Goal: Use online tool/utility: Utilize a website feature to perform a specific function

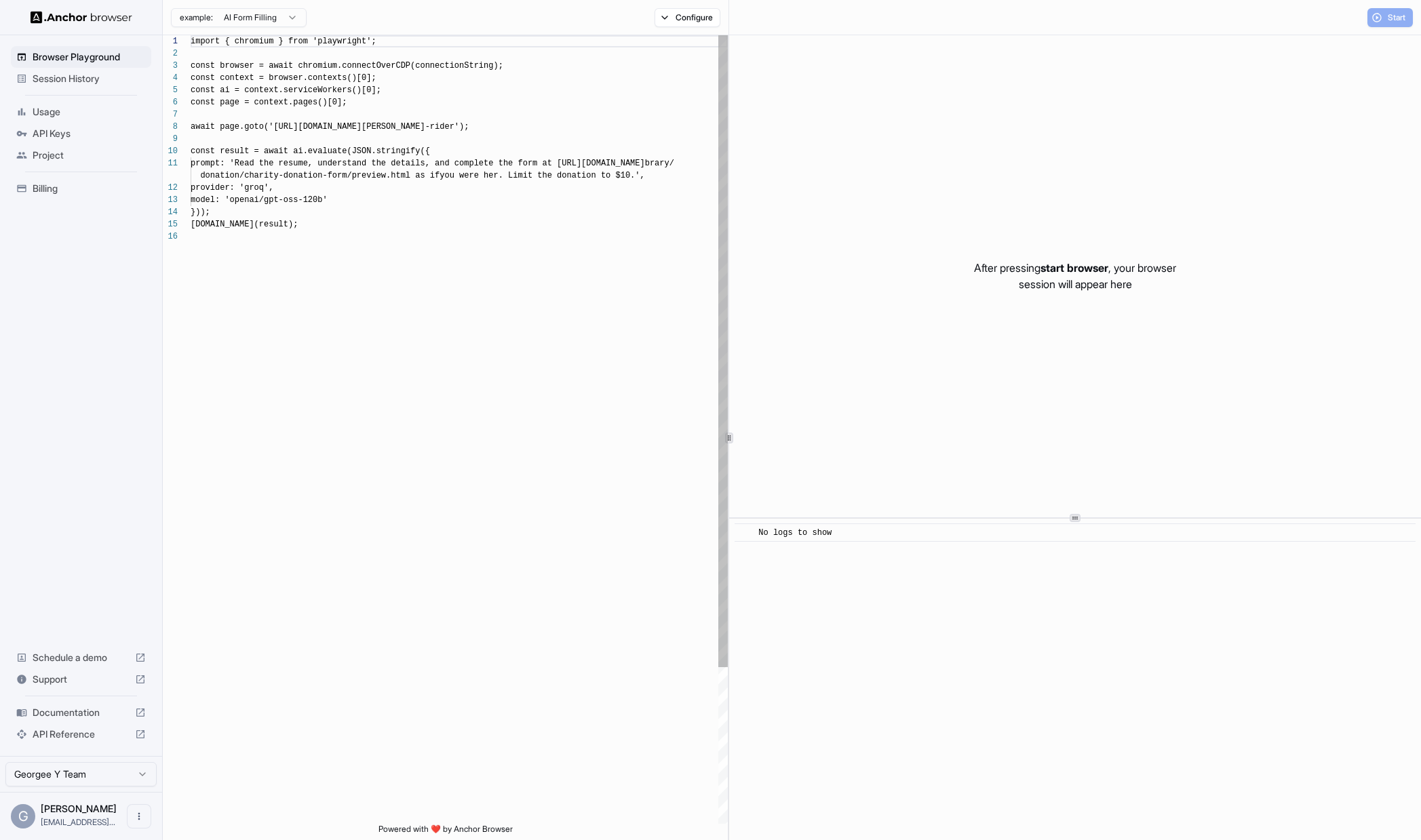
scroll to position [122, 0]
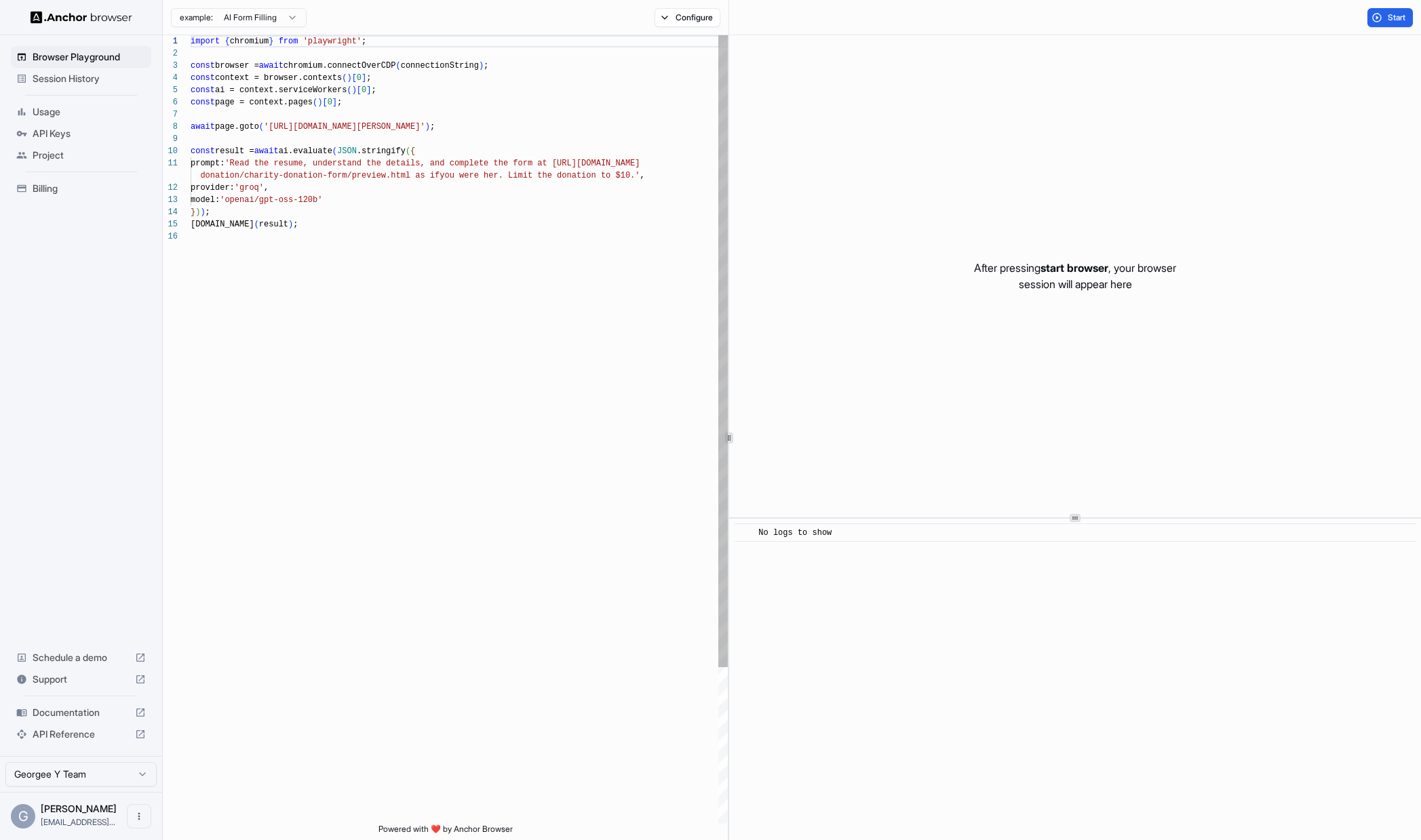
click at [290, 238] on div "import { chromium } from 'playwright' ; const browser = await chromium.connectO…" at bounding box center [460, 527] width 538 height 984
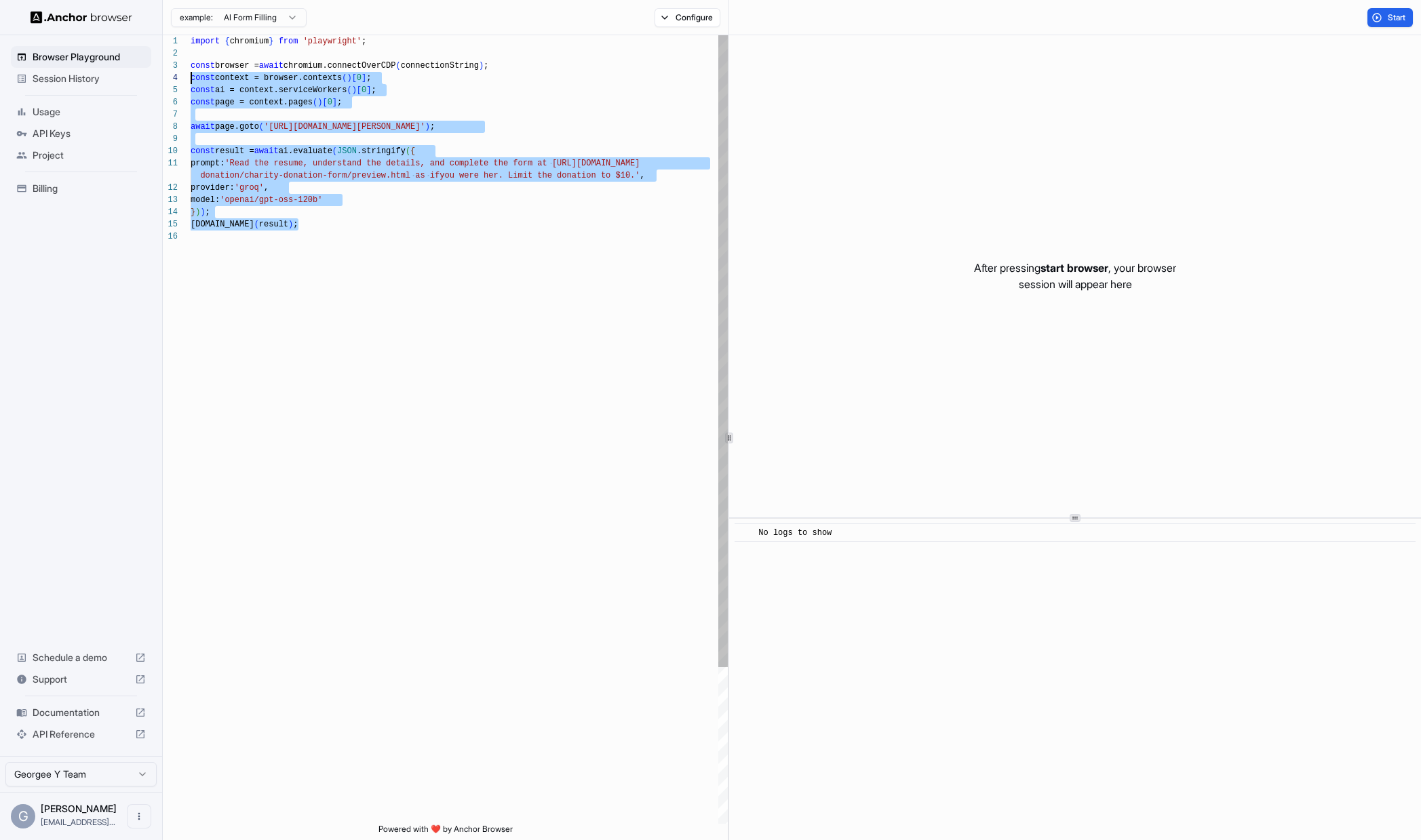
scroll to position [12, 0]
drag, startPoint x: 310, startPoint y: 237, endPoint x: 177, endPoint y: 58, distance: 223.0
click at [191, 58] on div "import { chromium } from 'playwright' ; const browser = await chromium.connectO…" at bounding box center [460, 527] width 538 height 984
click at [251, 101] on div "import { chromium } from 'playwright' ; const browser = await chromium.connectO…" at bounding box center [460, 527] width 538 height 984
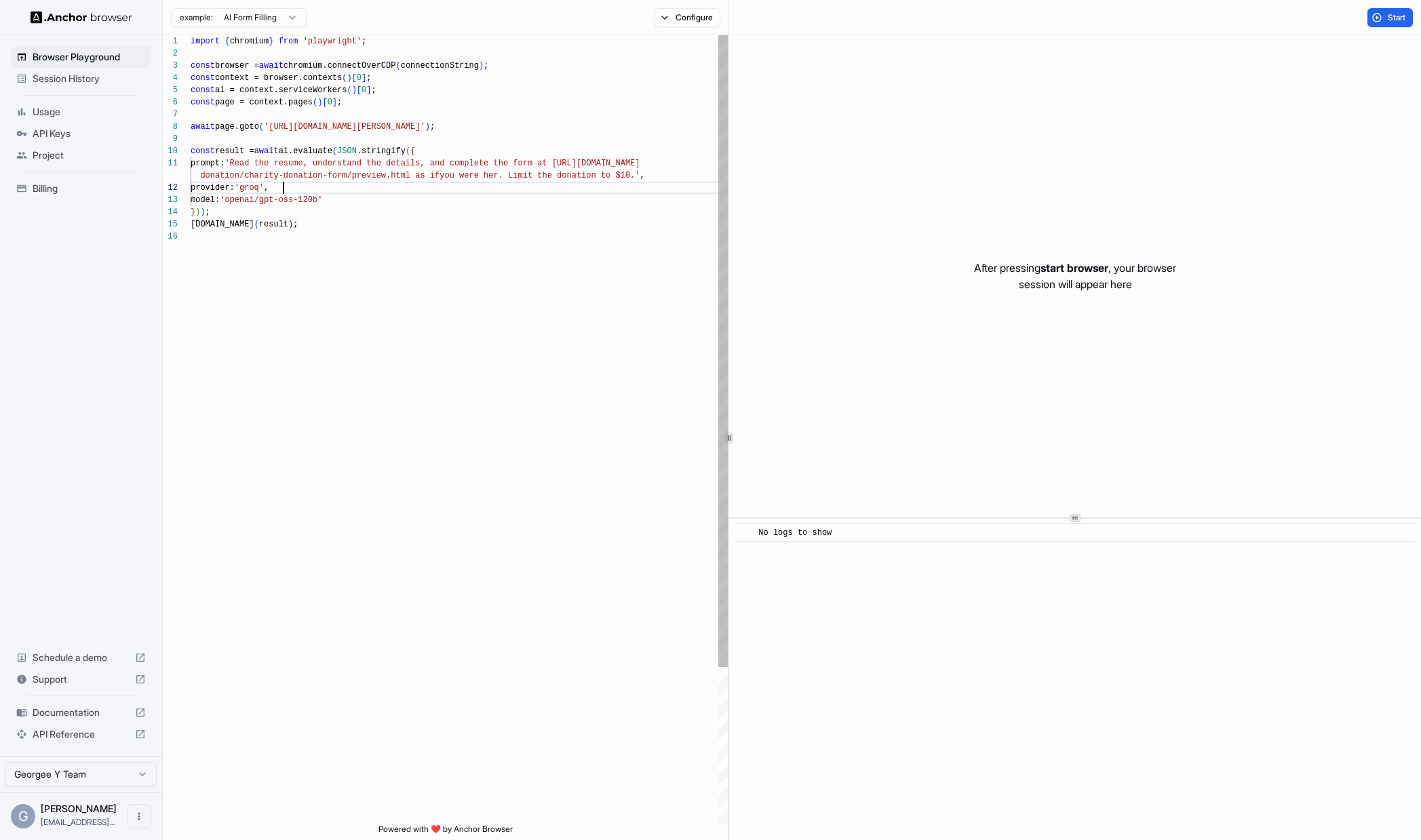
click at [304, 189] on div "import { chromium } from 'playwright' ; const browser = await chromium.connectO…" at bounding box center [460, 527] width 538 height 984
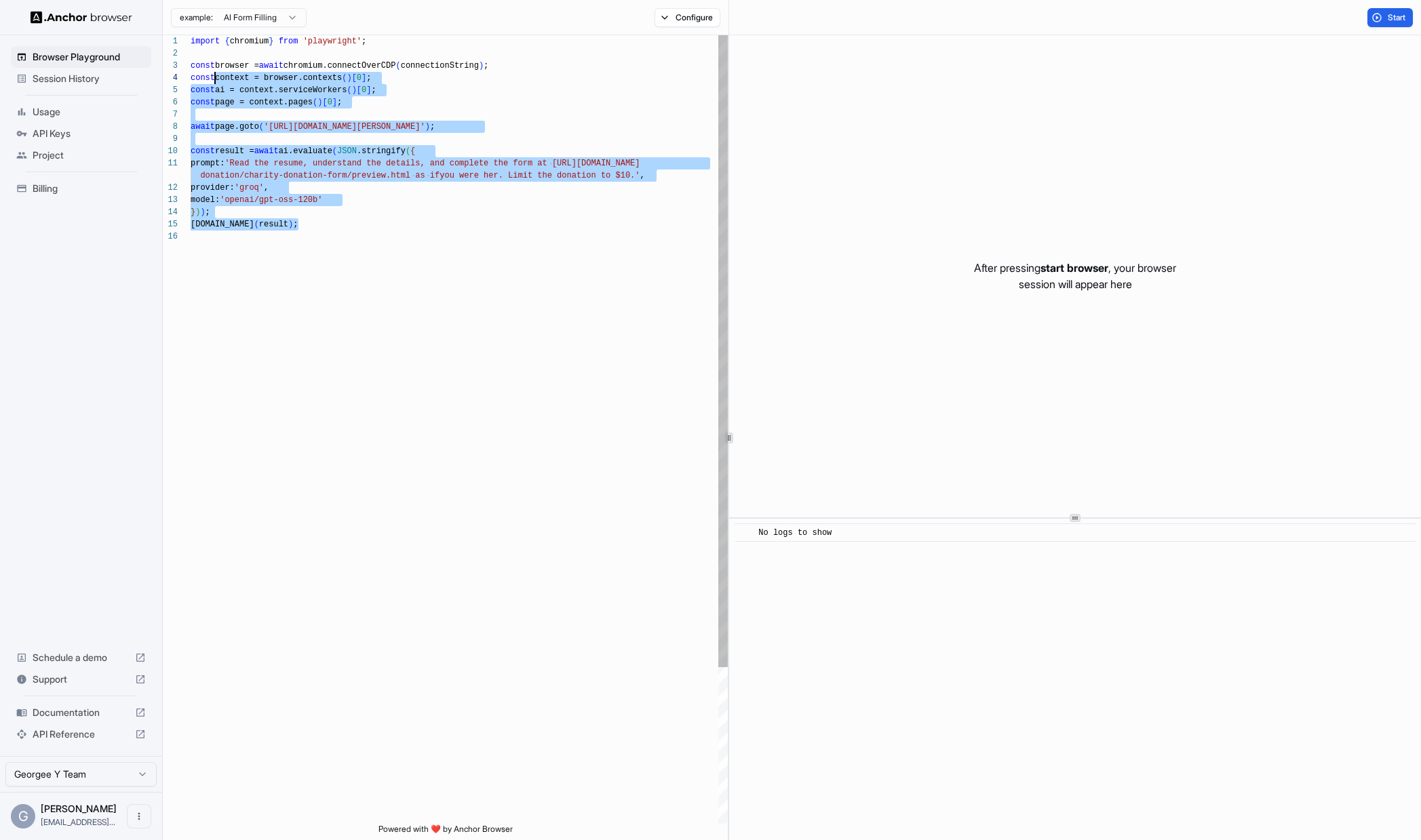
scroll to position [24, 0]
drag, startPoint x: 316, startPoint y: 236, endPoint x: 205, endPoint y: 65, distance: 203.9
click at [205, 65] on div "import { chromium } from 'playwright' ; const browser = await chromium.connectO…" at bounding box center [460, 527] width 538 height 984
click at [206, 68] on div "import { chromium } from 'playwright' ; const browser = await chromium.connectO…" at bounding box center [460, 527] width 538 height 984
type textarea "**********"
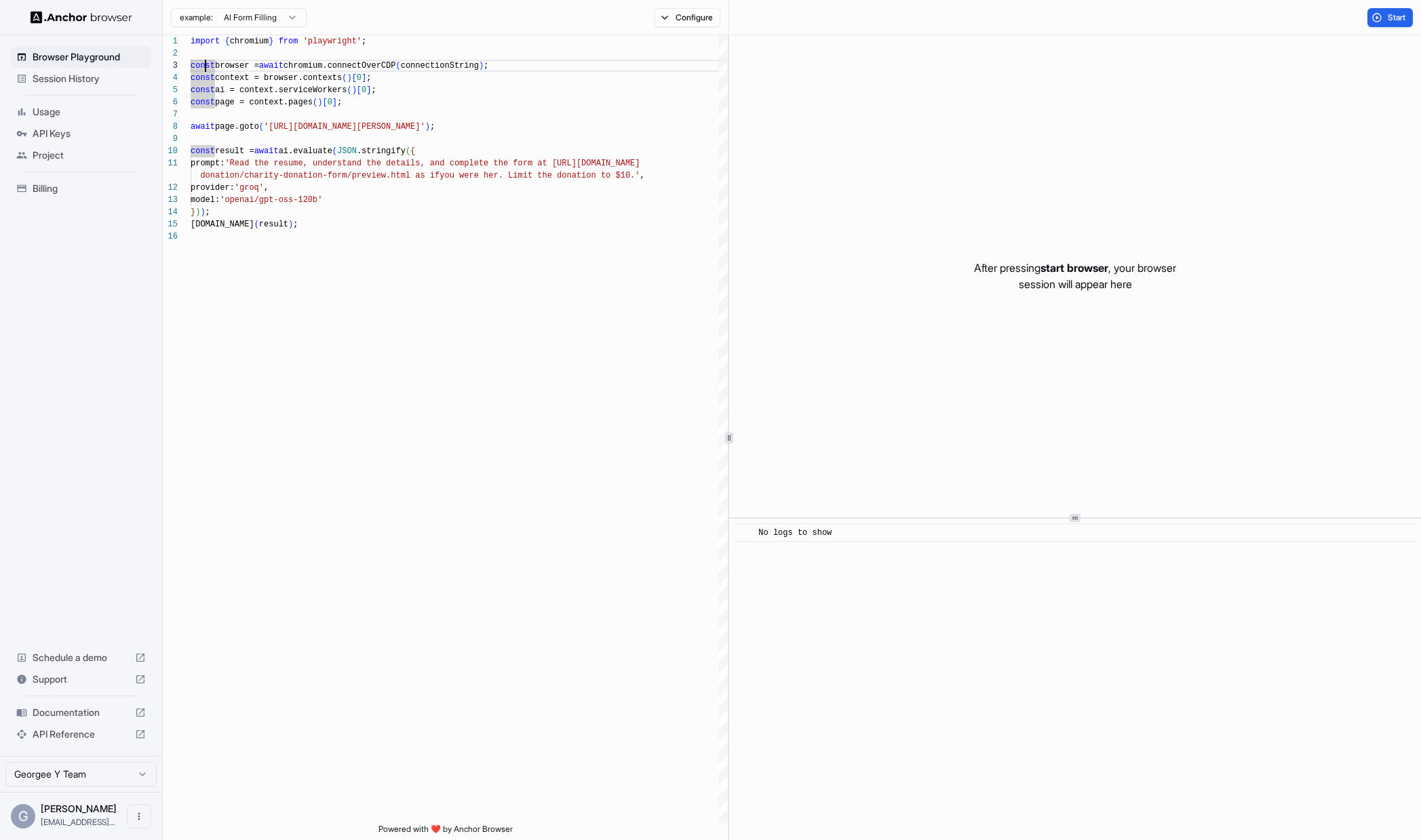
click at [55, 74] on span "Session History" at bounding box center [89, 79] width 114 height 14
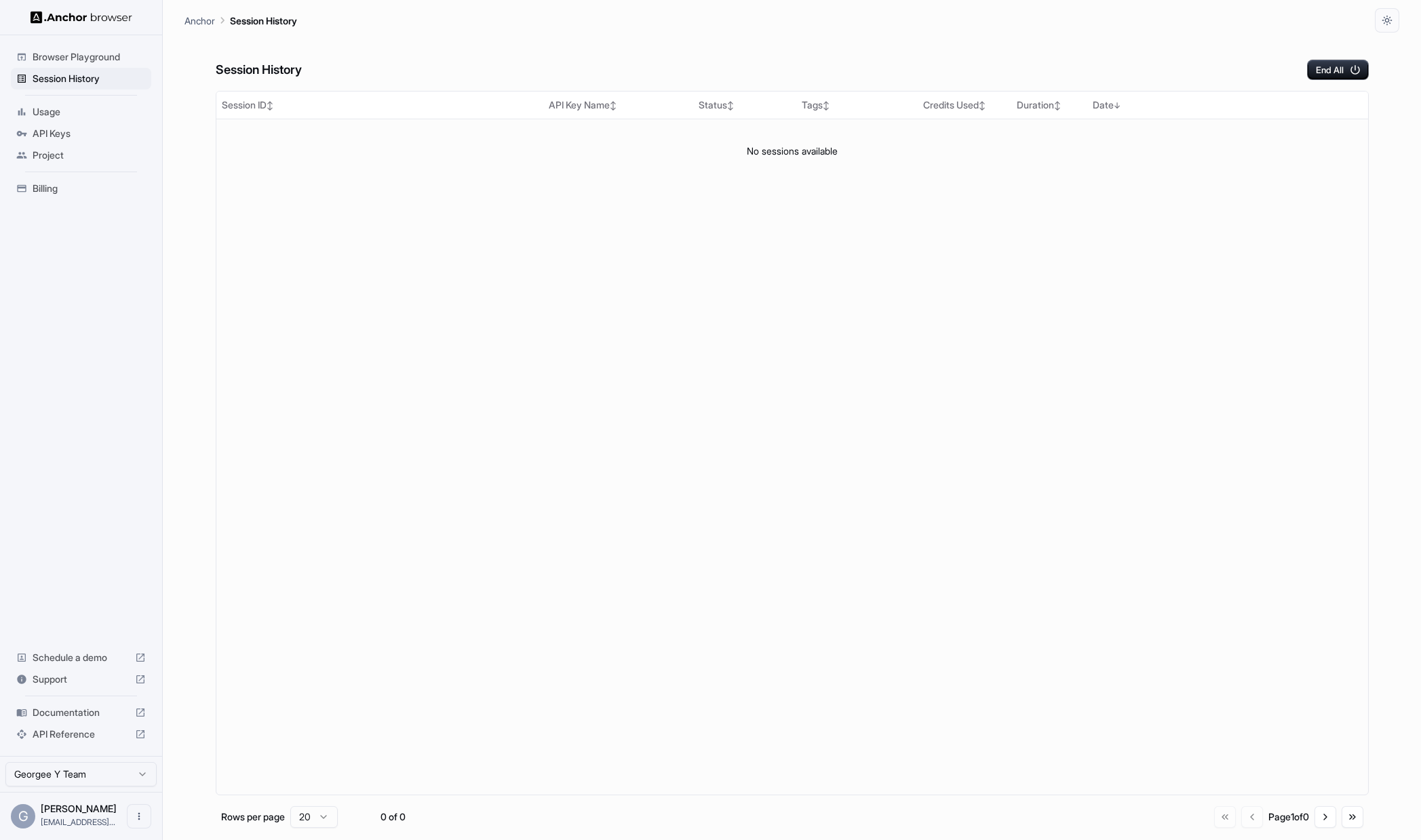
click at [65, 61] on span "Browser Playground" at bounding box center [89, 57] width 114 height 14
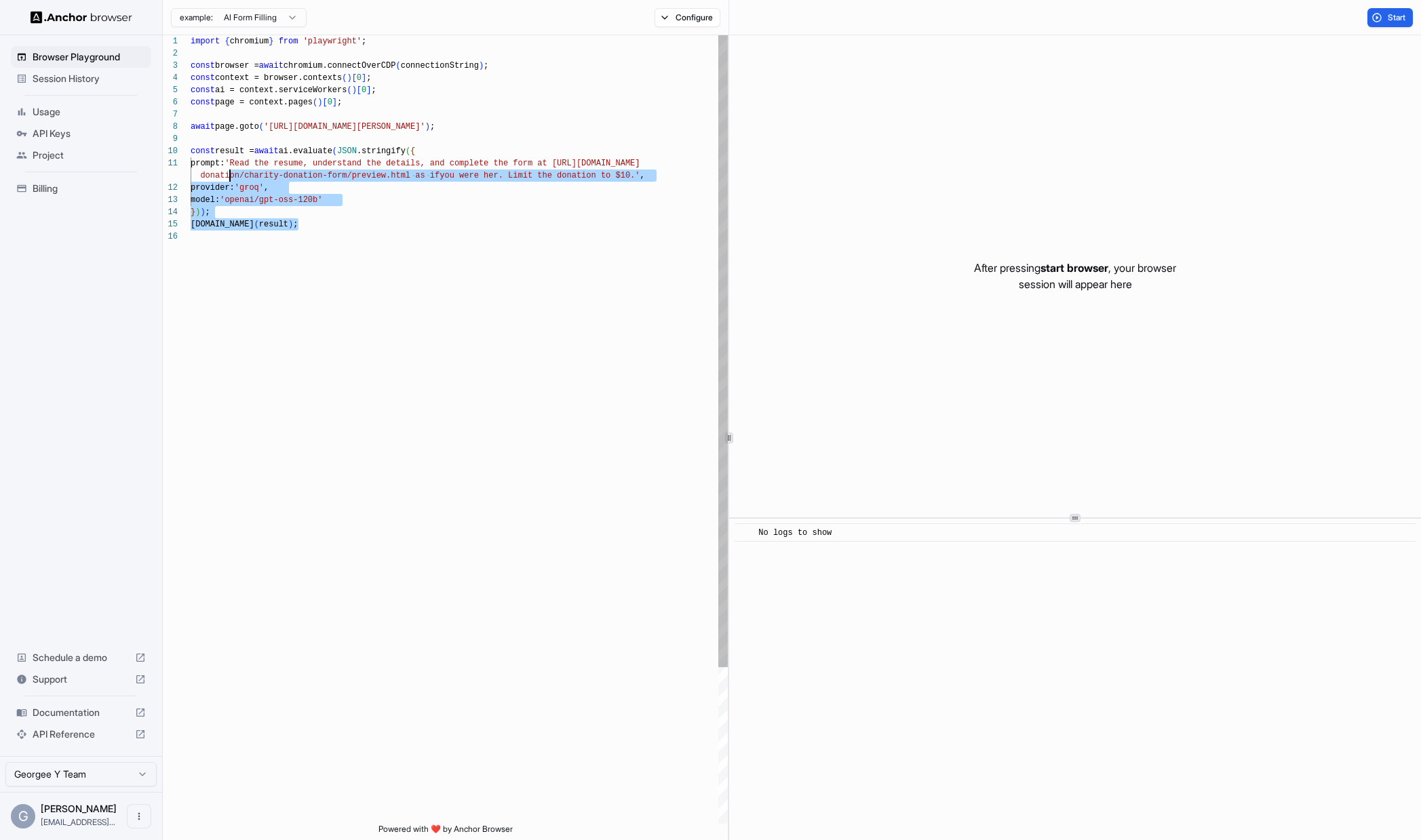
scroll to position [110, 0]
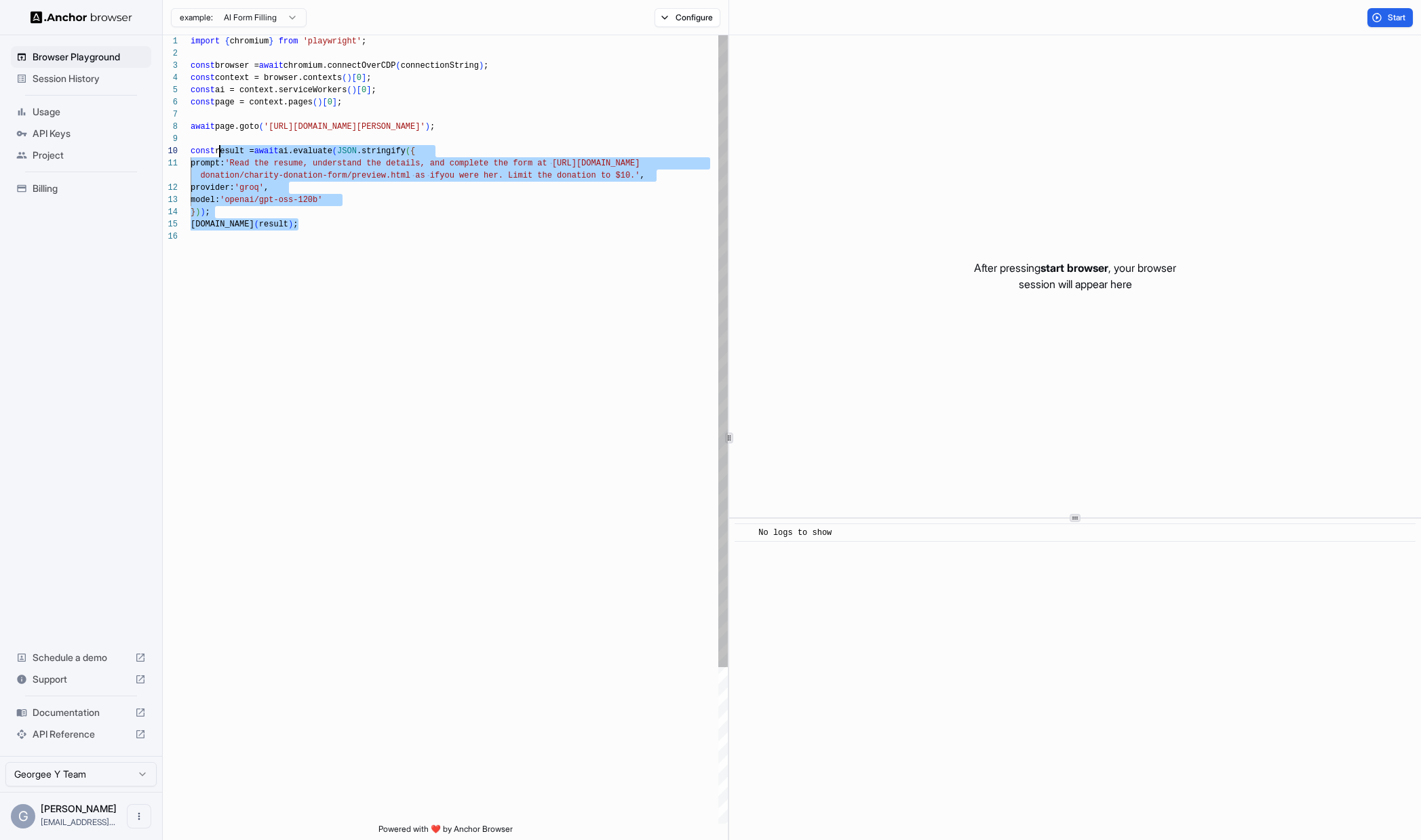
drag, startPoint x: 302, startPoint y: 231, endPoint x: 222, endPoint y: 154, distance: 111.0
click at [222, 154] on div "import { chromium } from 'playwright' ; const browser = await chromium.connectO…" at bounding box center [460, 527] width 538 height 984
click at [219, 154] on div "import { chromium } from 'playwright' ; const browser = await chromium.connectO…" at bounding box center [460, 527] width 538 height 984
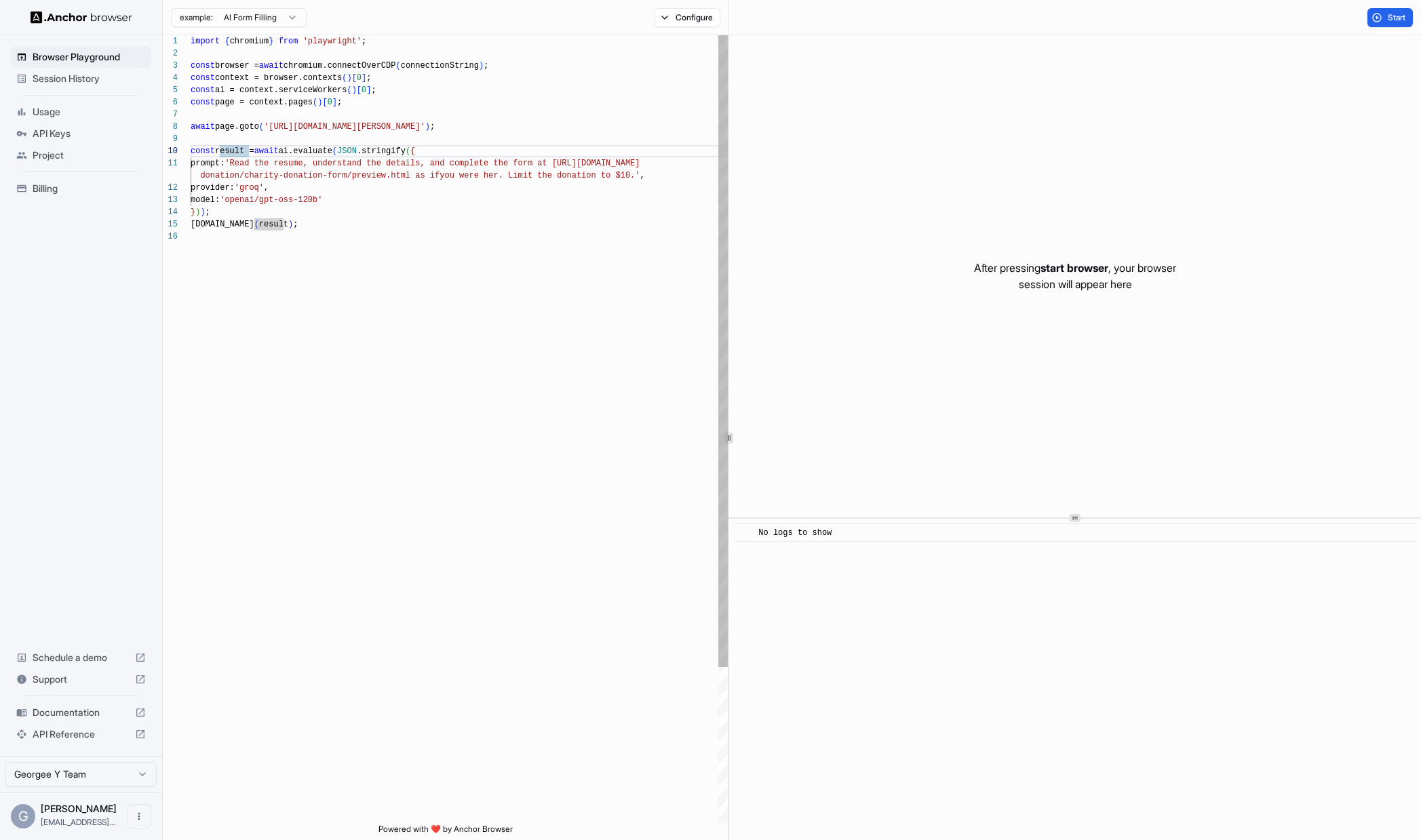
type textarea "**********"
click at [308, 703] on div "import { chromium } from 'playwright' ; const browser = await chromium.connectO…" at bounding box center [460, 527] width 538 height 984
